Goal: Task Accomplishment & Management: Use online tool/utility

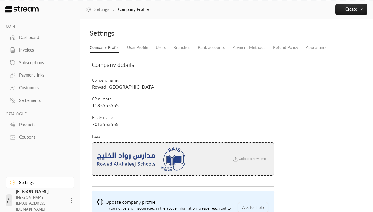
click at [39, 88] on div "Customers" at bounding box center [43, 88] width 48 height 6
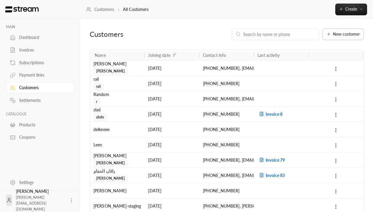
click at [343, 34] on span "New customer" at bounding box center [346, 34] width 27 height 4
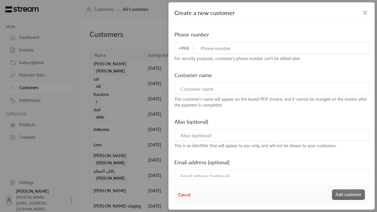
click at [219, 50] on input "tel" at bounding box center [282, 48] width 175 height 12
